Goal: Obtain resource: Obtain resource

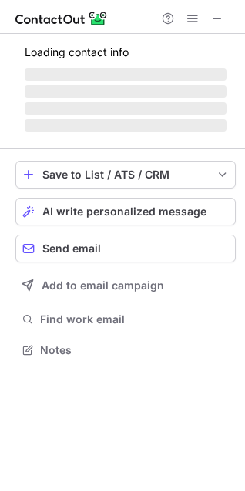
scroll to position [359, 245]
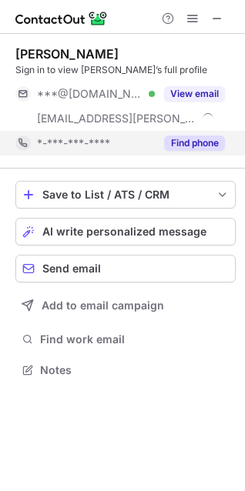
click at [198, 144] on button "Find phone" at bounding box center [194, 142] width 61 height 15
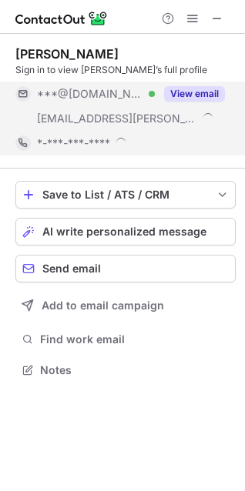
click at [196, 88] on div "Chhatrapal Singh Sign in to view Chhatrapal’s full profile ***@gmail.com Verifi…" at bounding box center [122, 245] width 245 height 491
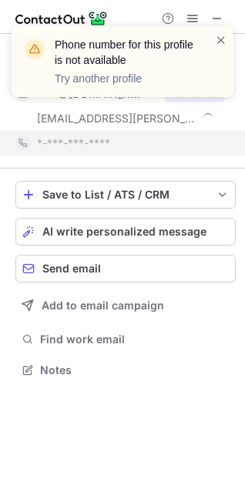
click at [218, 50] on div at bounding box center [221, 61] width 12 height 58
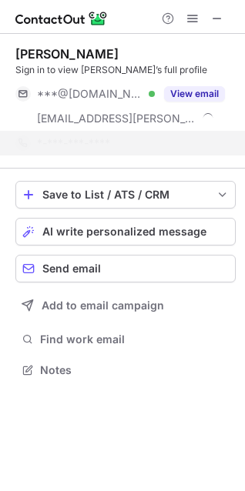
drag, startPoint x: 217, startPoint y: 43, endPoint x: 202, endPoint y: 68, distance: 29.7
click at [218, 43] on span at bounding box center [221, 39] width 12 height 15
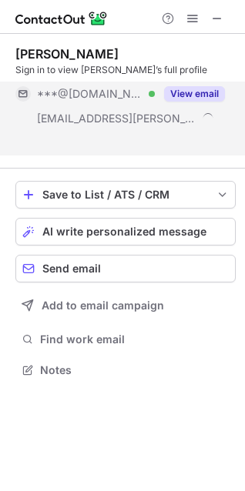
scroll to position [335, 245]
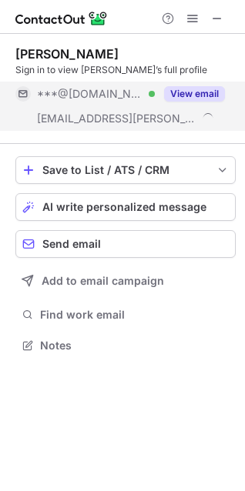
click at [189, 95] on button "View email" at bounding box center [194, 93] width 61 height 15
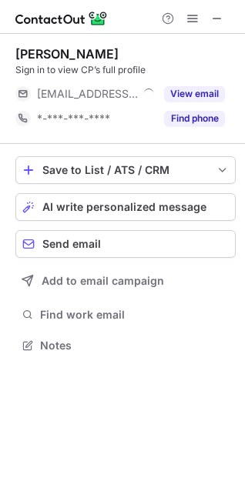
scroll to position [335, 245]
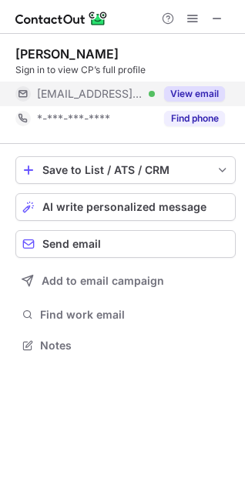
click at [219, 96] on button "View email" at bounding box center [194, 93] width 61 height 15
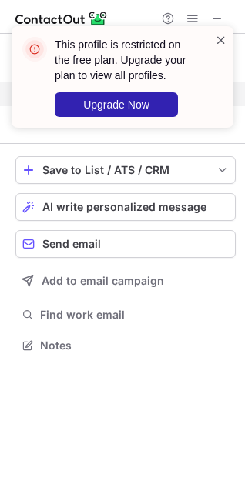
click at [225, 42] on span at bounding box center [221, 39] width 12 height 15
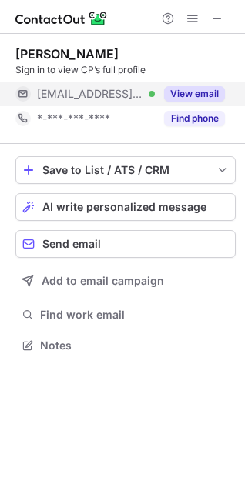
click at [201, 118] on div "This profile is restricted on the free plan. Upgrade your plan to view all prof…" at bounding box center [122, 245] width 245 height 491
click at [201, 118] on button "Find phone" at bounding box center [194, 118] width 61 height 15
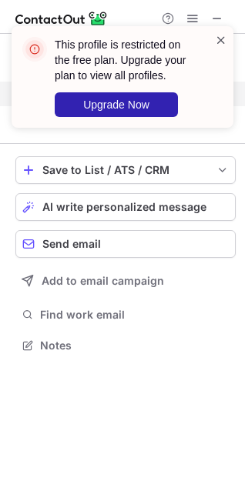
click at [218, 40] on span at bounding box center [221, 39] width 12 height 15
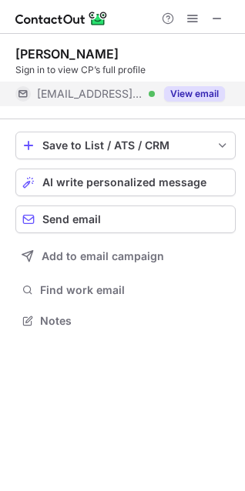
scroll to position [310, 245]
click at [210, 97] on button "View email" at bounding box center [194, 93] width 61 height 15
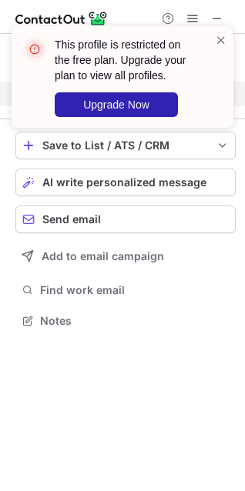
drag, startPoint x: 225, startPoint y: 41, endPoint x: 193, endPoint y: 63, distance: 39.3
click at [226, 41] on span at bounding box center [221, 39] width 12 height 15
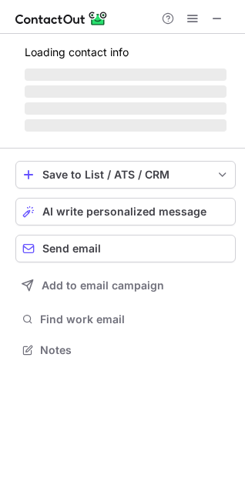
scroll to position [335, 245]
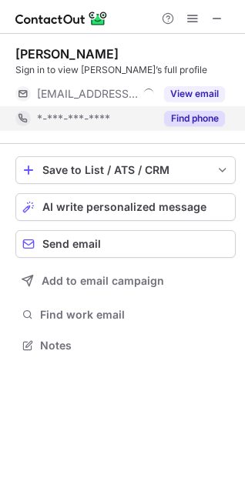
click at [202, 112] on button "Find phone" at bounding box center [194, 118] width 61 height 15
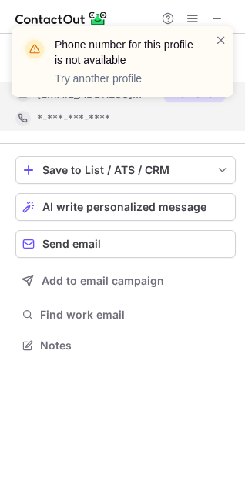
click at [208, 92] on div "Phone number for this profile is not available Try another profile" at bounding box center [122, 68] width 246 height 114
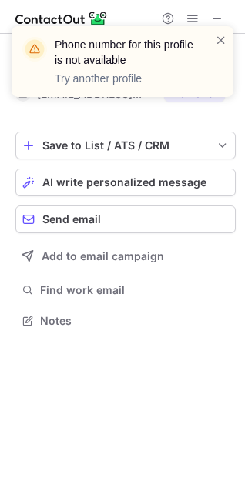
scroll to position [310, 245]
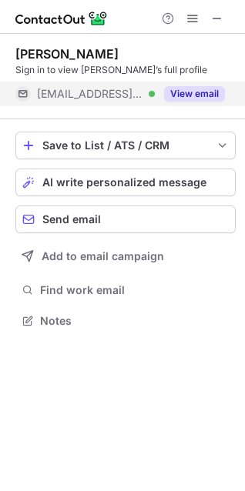
click at [186, 95] on button "View email" at bounding box center [194, 93] width 61 height 15
